Goal: Transaction & Acquisition: Purchase product/service

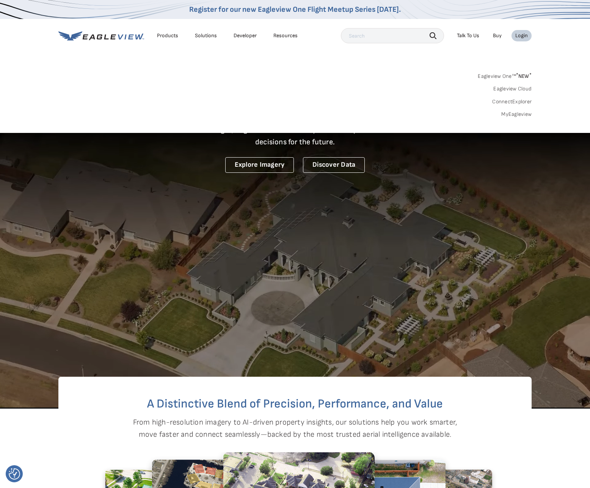
click at [396, 38] on input "text" at bounding box center [392, 35] width 103 height 15
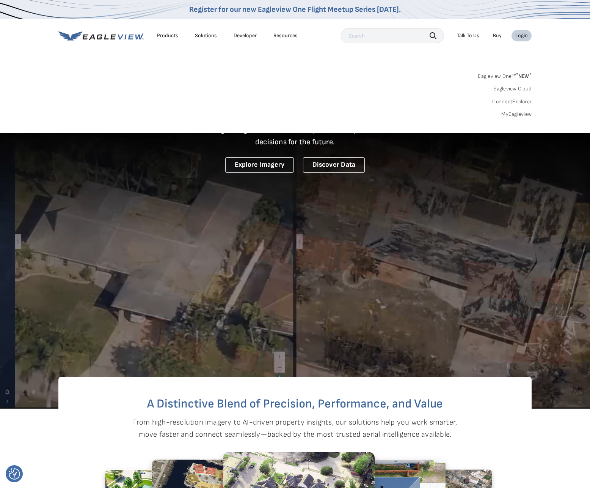
click at [522, 116] on link "MyEagleview" at bounding box center [517, 114] width 30 height 7
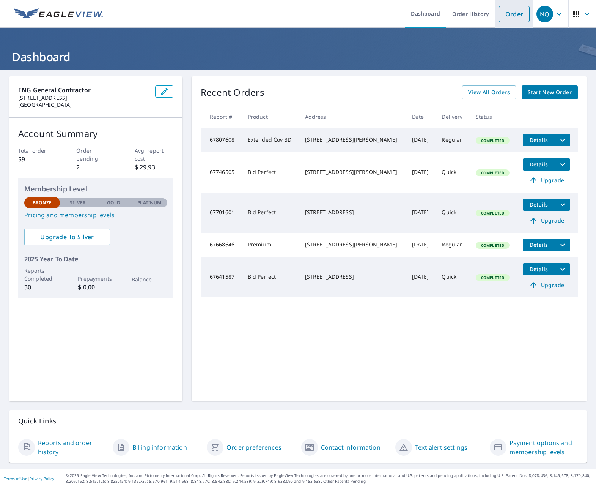
click at [508, 21] on link "Order" at bounding box center [514, 14] width 31 height 16
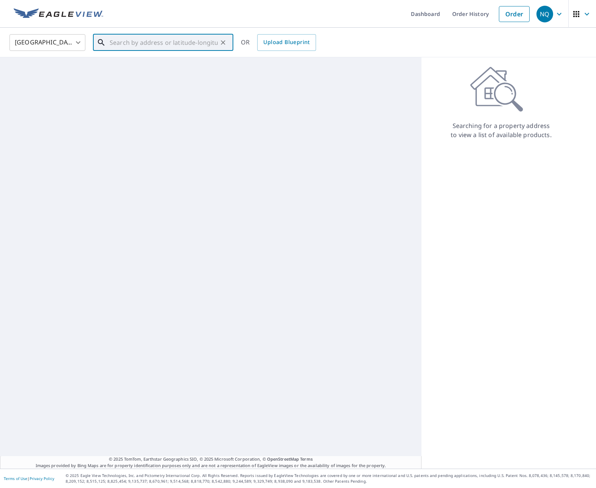
click at [206, 41] on input "text" at bounding box center [164, 42] width 108 height 21
paste input "28931 Rio Grande River Dr,"
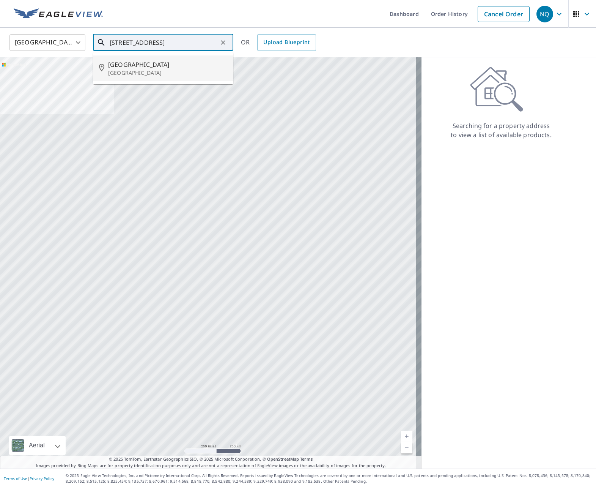
click at [179, 67] on span "28931 Rio Grande River Dr" at bounding box center [167, 64] width 119 height 9
type input "28931 Rio Grande River Dr Spring, TX 77386"
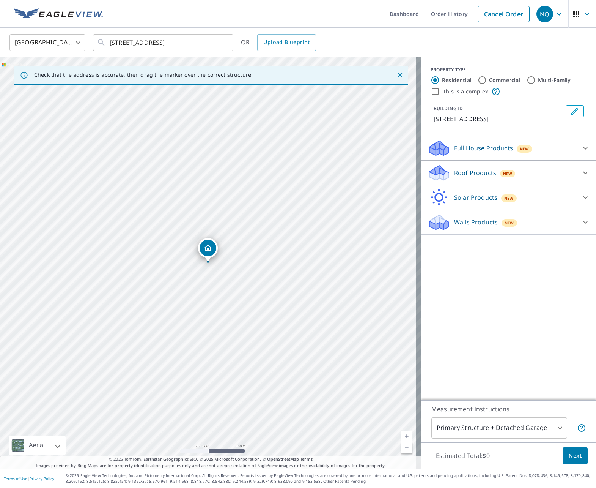
click at [475, 177] on p "Roof Products" at bounding box center [475, 172] width 42 height 9
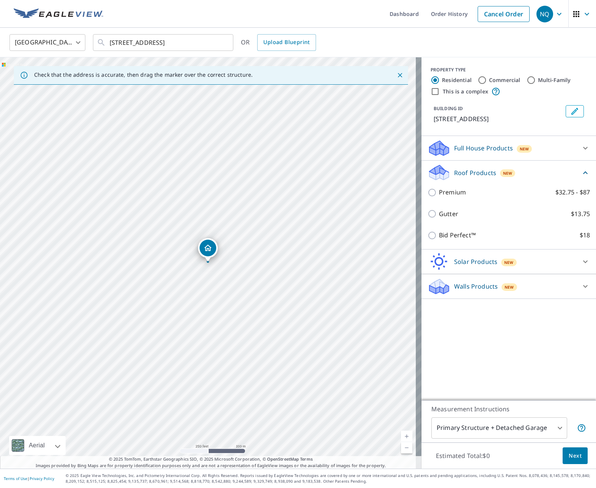
click at [445, 240] on p "Bid Perfect™" at bounding box center [457, 234] width 37 height 9
click at [439, 240] on input "Bid Perfect™ $18" at bounding box center [433, 235] width 11 height 9
checkbox input "true"
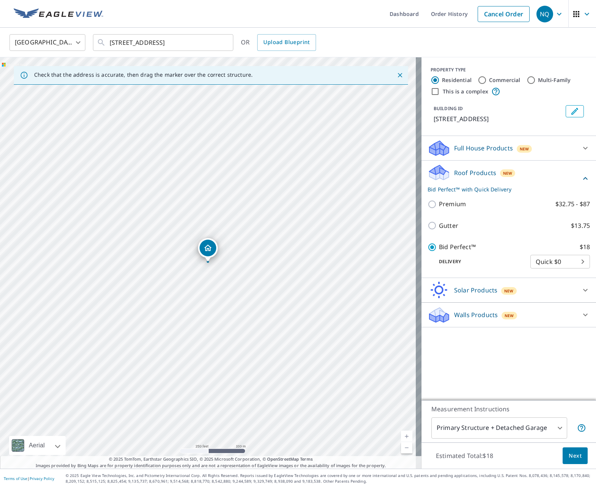
click at [447, 209] on p "Premium" at bounding box center [452, 203] width 27 height 9
click at [439, 209] on input "Premium $32.75 - $87" at bounding box center [433, 204] width 11 height 9
checkbox input "true"
checkbox input "false"
click at [572, 459] on span "Next" at bounding box center [575, 455] width 13 height 9
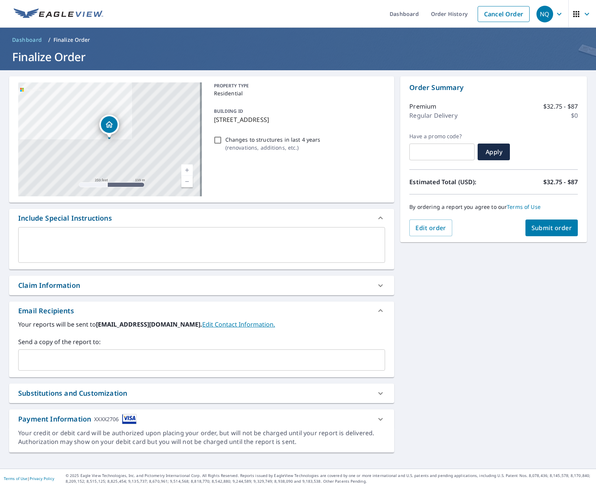
click at [538, 231] on span "Submit order" at bounding box center [552, 227] width 41 height 8
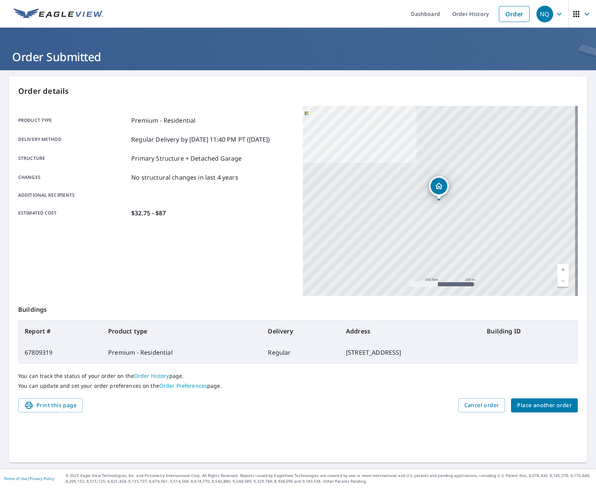
click at [530, 408] on span "Place another order" at bounding box center [544, 404] width 55 height 9
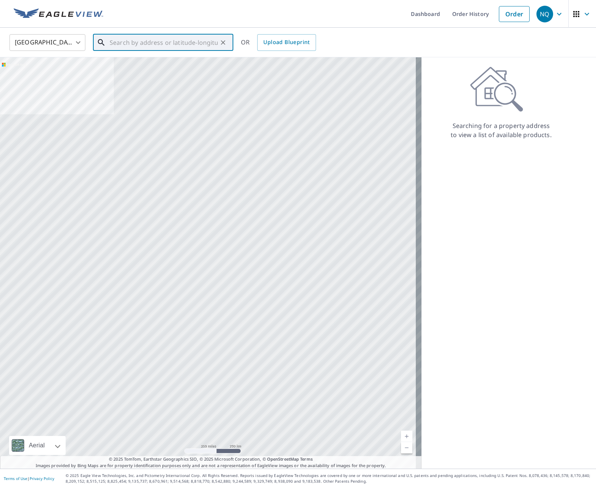
click at [183, 48] on input "text" at bounding box center [164, 42] width 108 height 21
paste input "4611 Dove Springs Drive,"
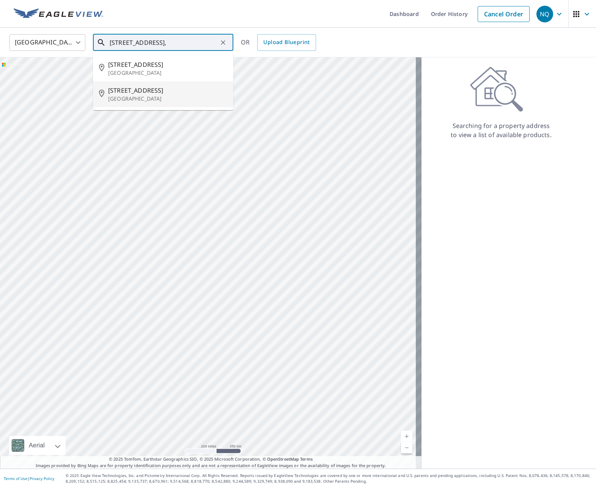
click at [161, 99] on p "Houston, TX 77066" at bounding box center [167, 99] width 119 height 8
type input "4611 Dove Springs Dr Houston, TX 77066"
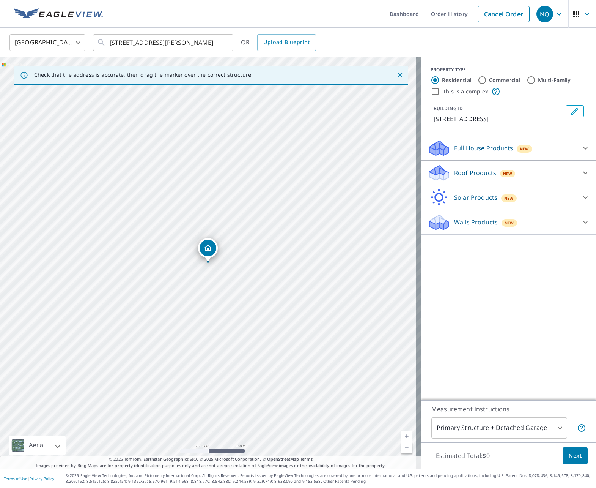
click at [476, 176] on p "Roof Products" at bounding box center [475, 172] width 42 height 9
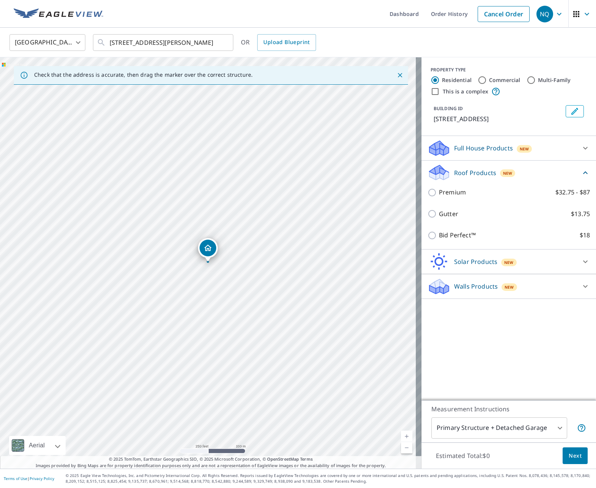
click at [454, 200] on div "Premium $32.75 - $87" at bounding box center [509, 192] width 162 height 22
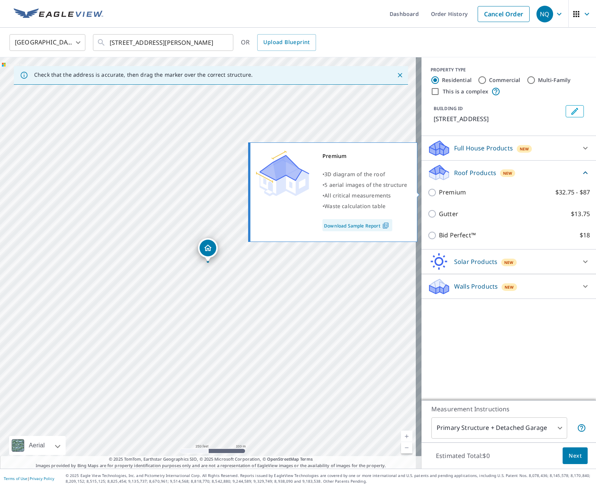
click at [448, 194] on p "Premium" at bounding box center [452, 191] width 27 height 9
click at [439, 194] on input "Premium $32.75 - $87" at bounding box center [433, 192] width 11 height 9
checkbox input "true"
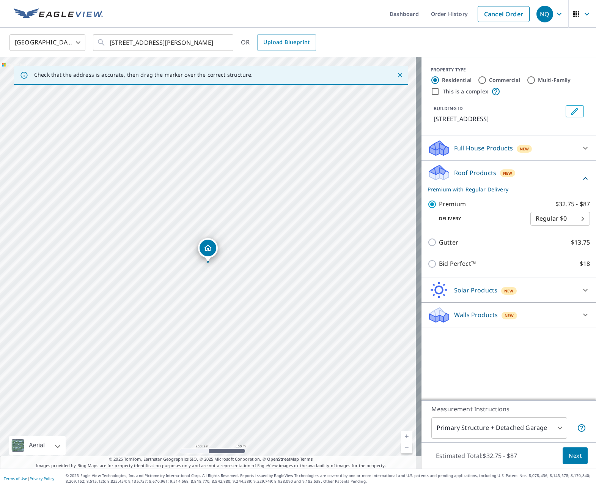
click at [573, 457] on span "Next" at bounding box center [575, 455] width 13 height 9
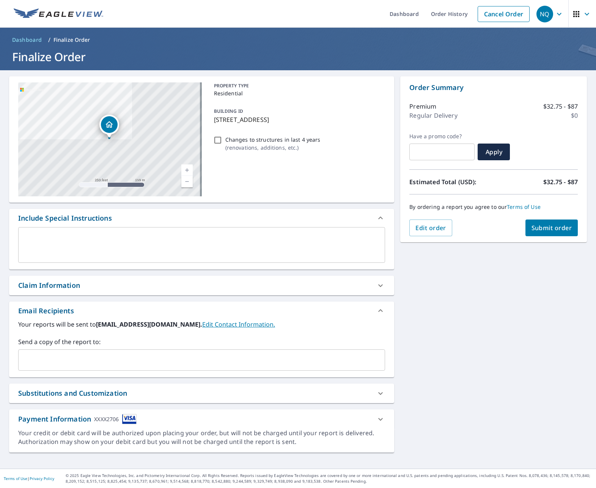
click at [541, 221] on button "Submit order" at bounding box center [551, 227] width 53 height 17
